Goal: Task Accomplishment & Management: Manage account settings

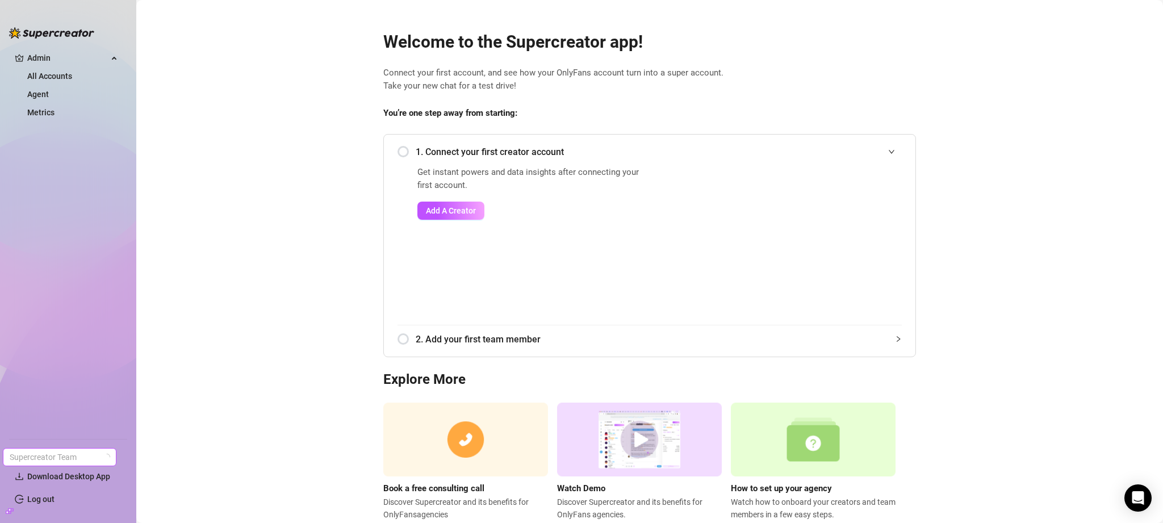
click at [37, 459] on span "Supercreator Team" at bounding box center [60, 457] width 100 height 17
click at [80, 306] on ul "Admin All Accounts Agent Metrics" at bounding box center [68, 239] width 118 height 390
click at [52, 497] on link "Log out" at bounding box center [40, 499] width 27 height 9
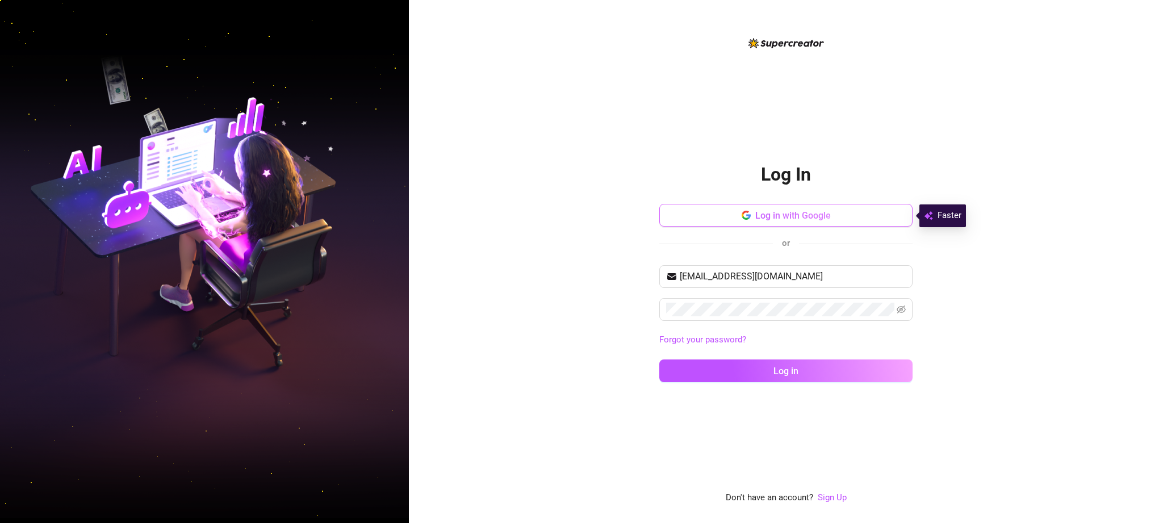
click at [809, 217] on span "Log in with Google" at bounding box center [794, 215] width 76 height 11
